Goal: Transaction & Acquisition: Purchase product/service

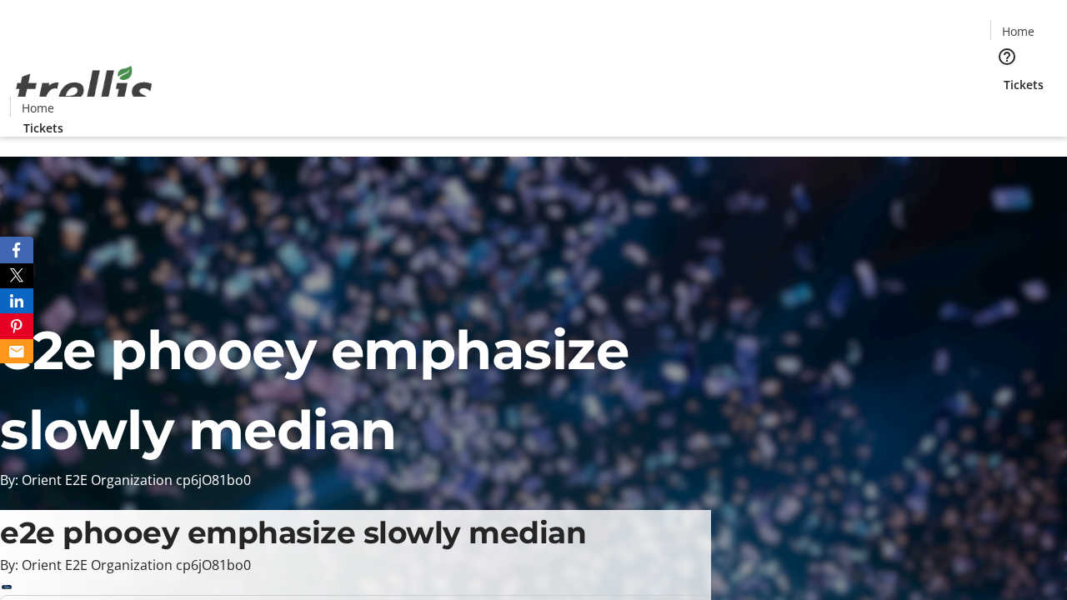
click at [1019, 25] on span "Sign Up" at bounding box center [1026, 23] width 48 height 20
type input "[EMAIL_ADDRESS][PERSON_NAME][DOMAIN_NAME]"
type input "Emmy"
type input "[PERSON_NAME]-Hand"
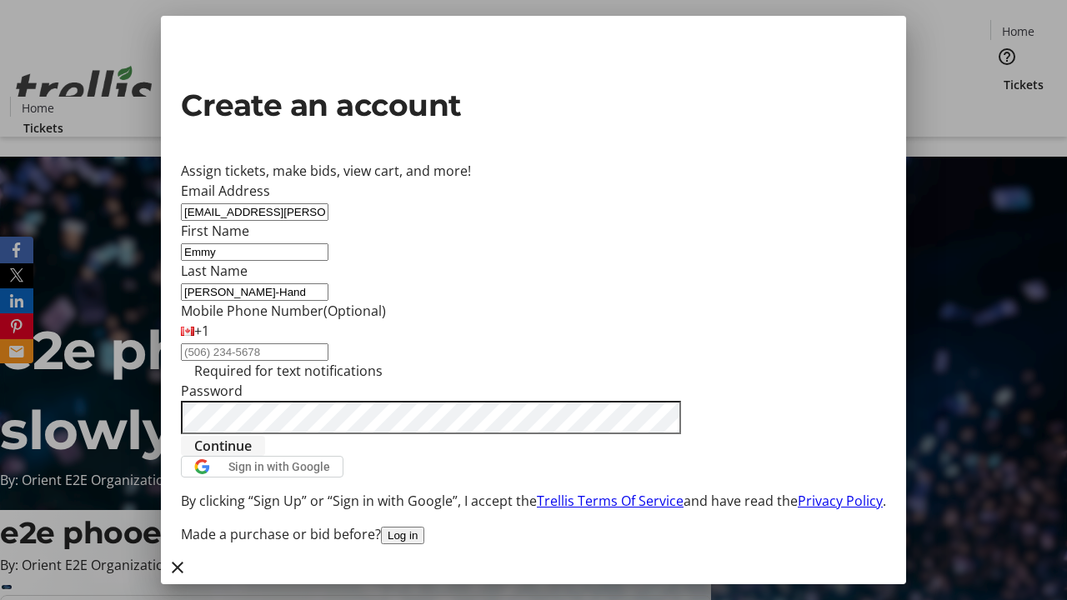
click at [252, 456] on span "Continue" at bounding box center [222, 446] width 57 height 20
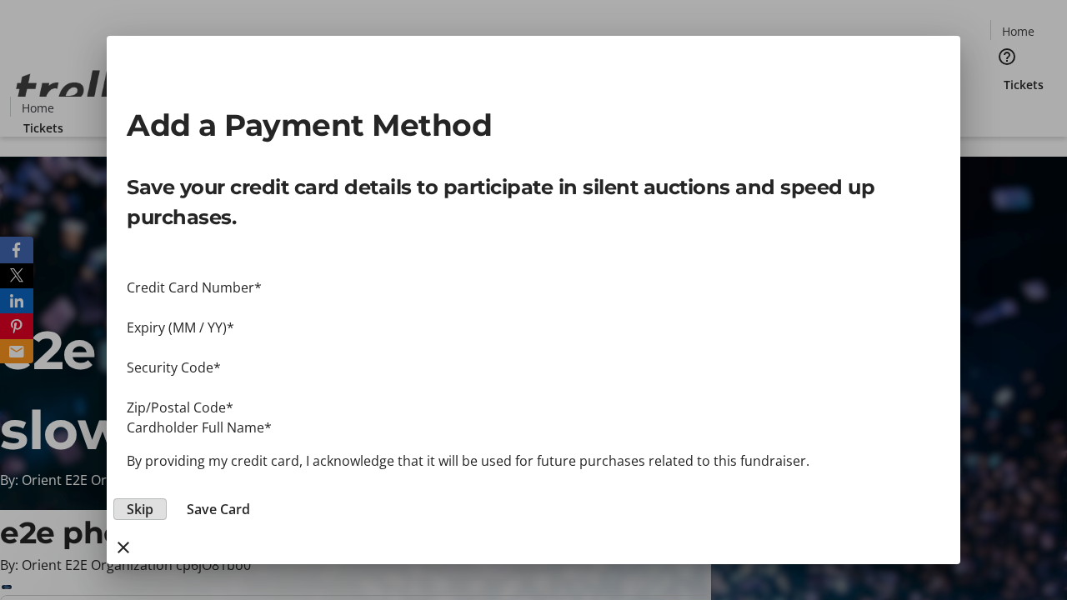
click at [167, 498] on button "Skip" at bounding box center [139, 509] width 53 height 22
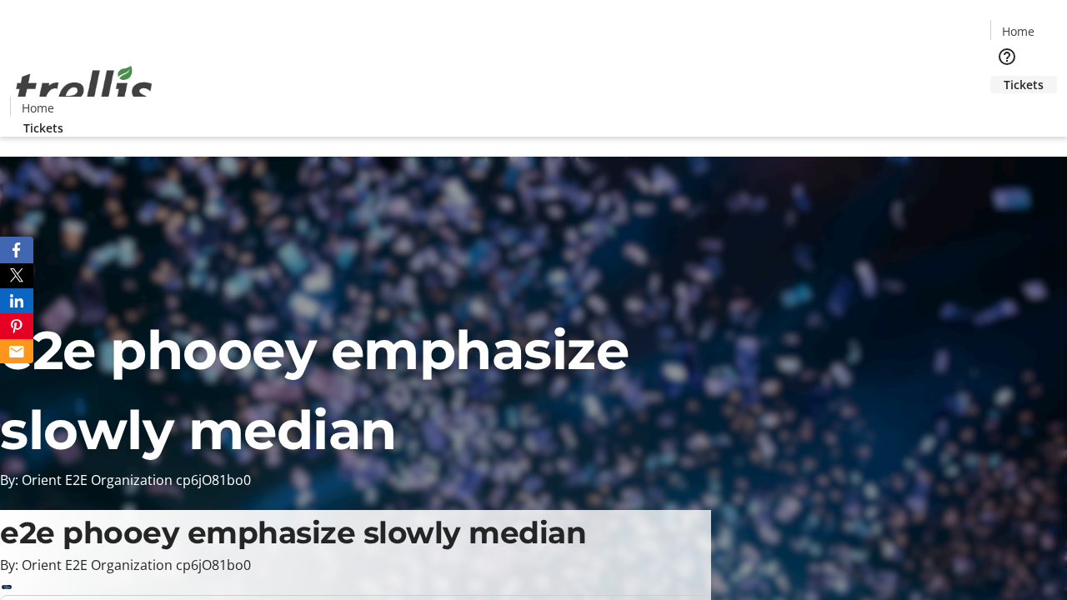
click at [1003, 76] on span "Tickets" at bounding box center [1023, 84] width 40 height 17
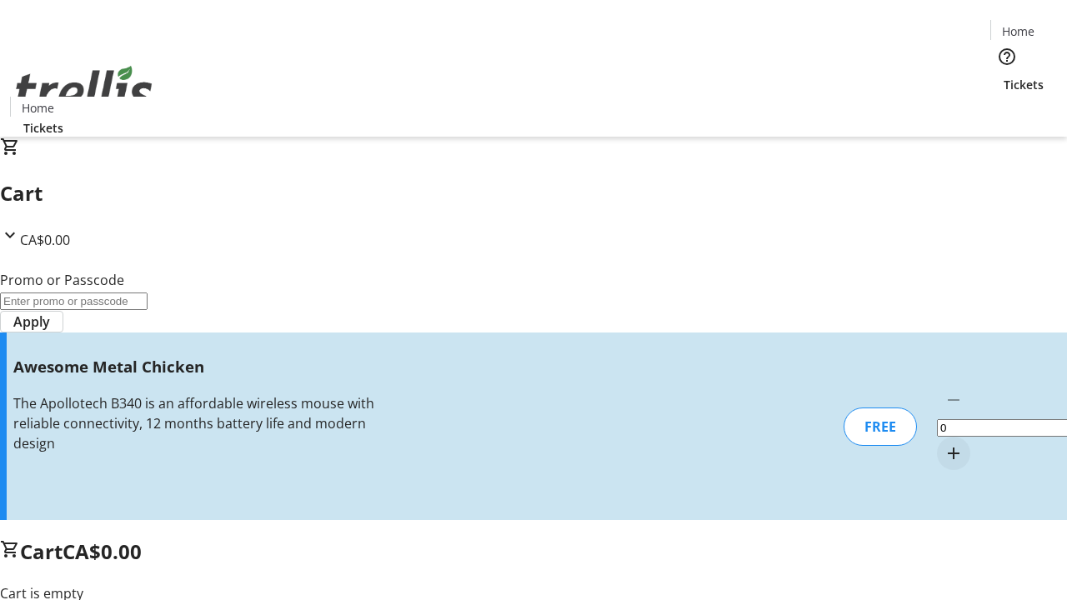
click at [943, 443] on mat-icon "Increment by one" at bounding box center [953, 453] width 20 height 20
type input "1"
